Goal: Task Accomplishment & Management: Manage account settings

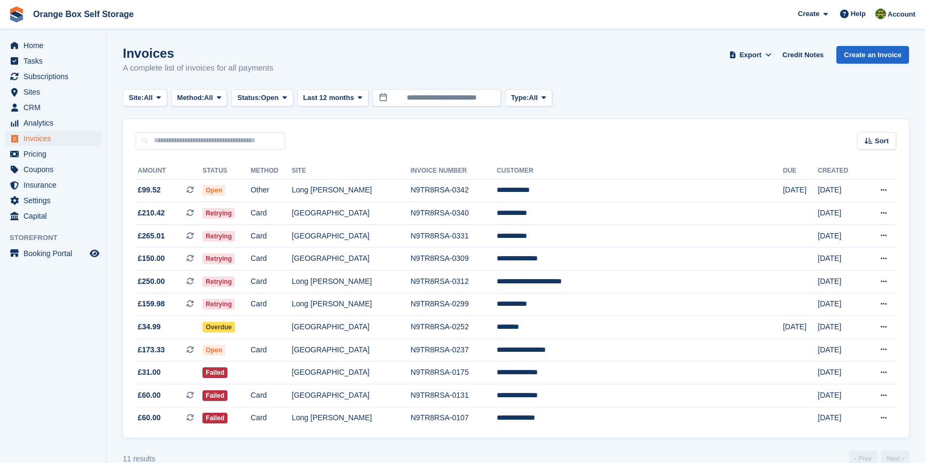
scroll to position [23, 0]
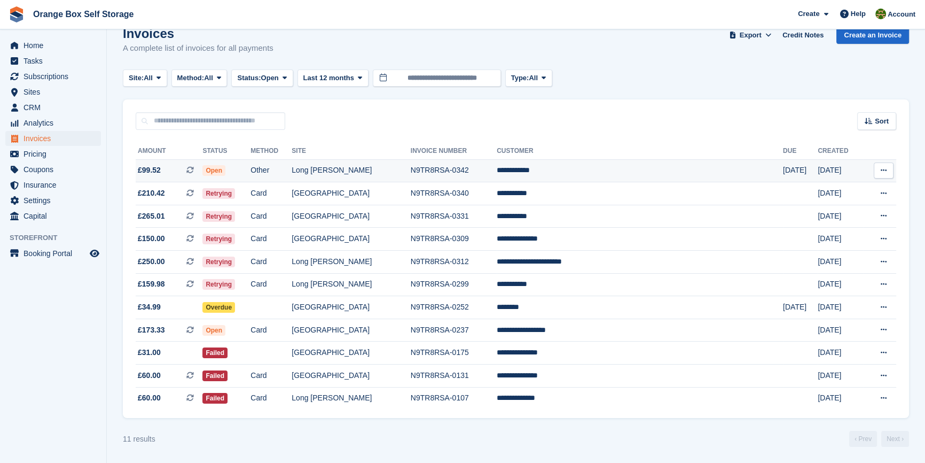
click at [292, 167] on td "Other" at bounding box center [271, 170] width 41 height 23
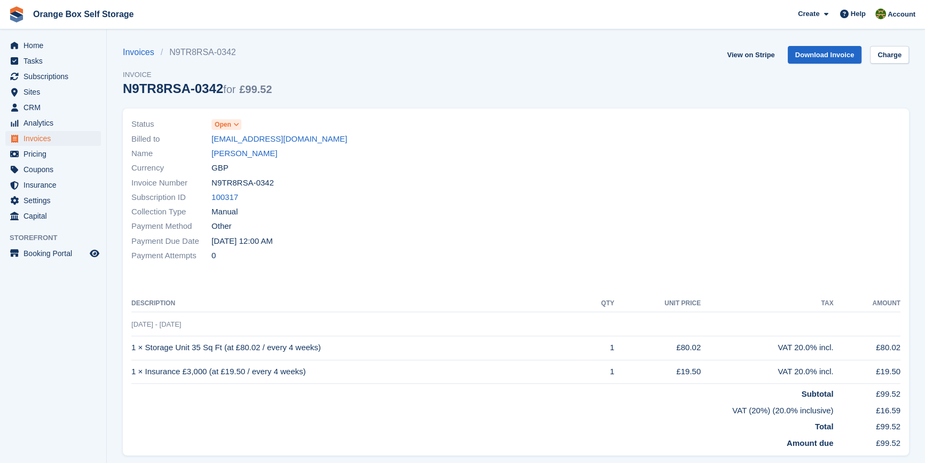
click at [444, 232] on div "Payment Method Other" at bounding box center [320, 226] width 378 height 14
click at [53, 80] on span "Subscriptions" at bounding box center [56, 76] width 64 height 15
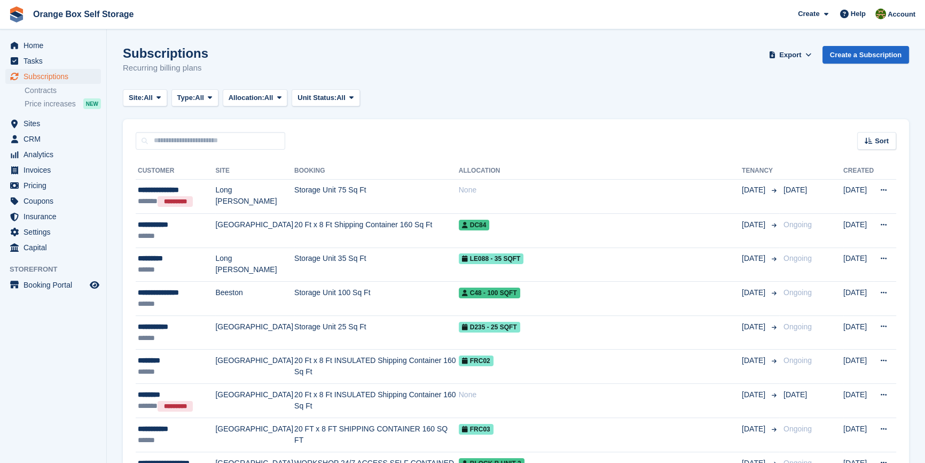
click at [87, 347] on aside "Home Tasks Subscriptions Subscriptions Subscriptions Contracts Price increases …" at bounding box center [53, 233] width 106 height 409
click at [54, 172] on span "Invoices" at bounding box center [56, 169] width 64 height 15
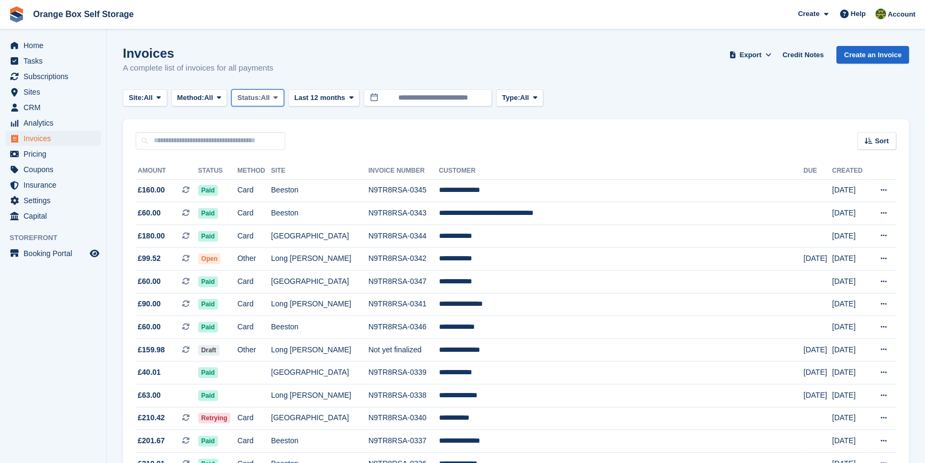
click at [248, 99] on span "Status:" at bounding box center [249, 97] width 24 height 11
click at [259, 187] on link "Open" at bounding box center [282, 180] width 93 height 19
